Goal: Information Seeking & Learning: Learn about a topic

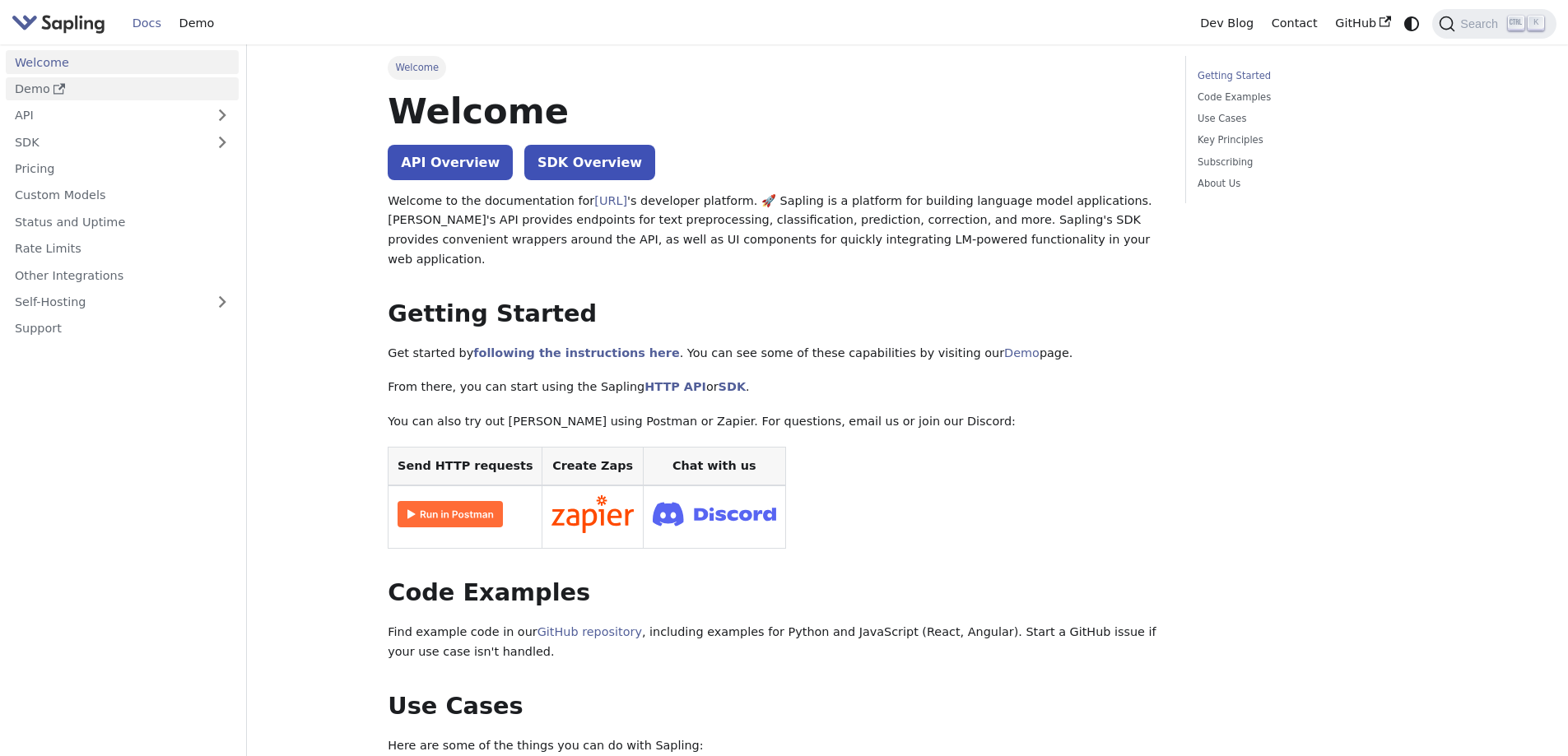
click at [107, 88] on link "Demo" at bounding box center [121, 88] width 232 height 24
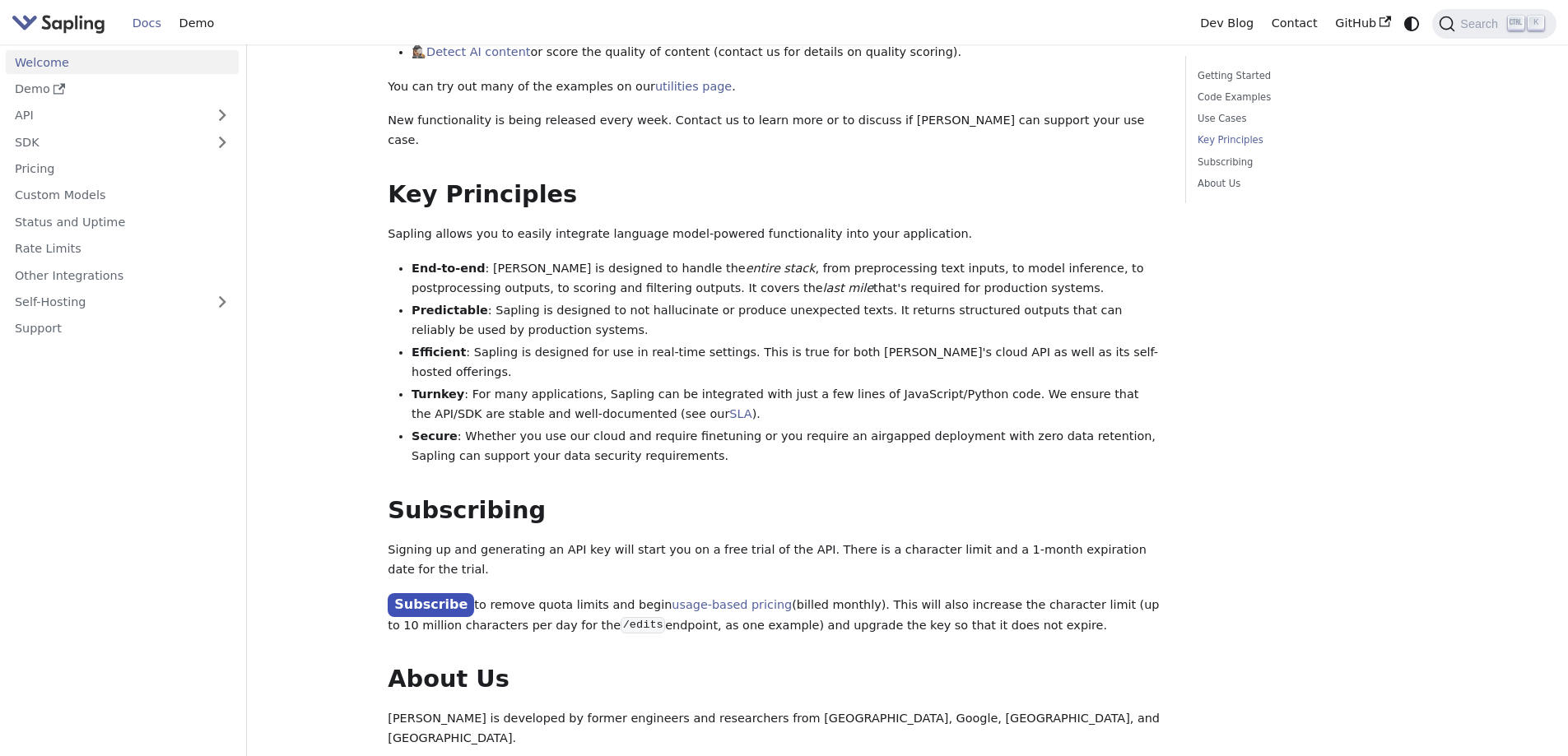
scroll to position [1144, 0]
